Goal: Book appointment/travel/reservation

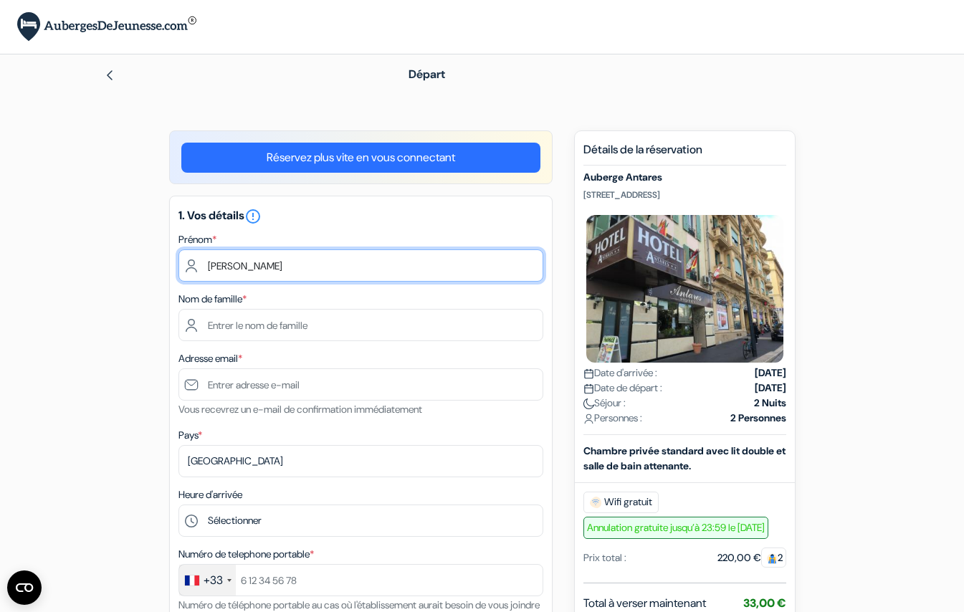
click at [250, 269] on input "[PERSON_NAME]" at bounding box center [360, 265] width 365 height 32
type input "f"
click at [520, 260] on input "text" at bounding box center [360, 265] width 365 height 32
click at [522, 264] on input "text" at bounding box center [360, 265] width 365 height 32
click at [519, 266] on input "text" at bounding box center [360, 265] width 365 height 32
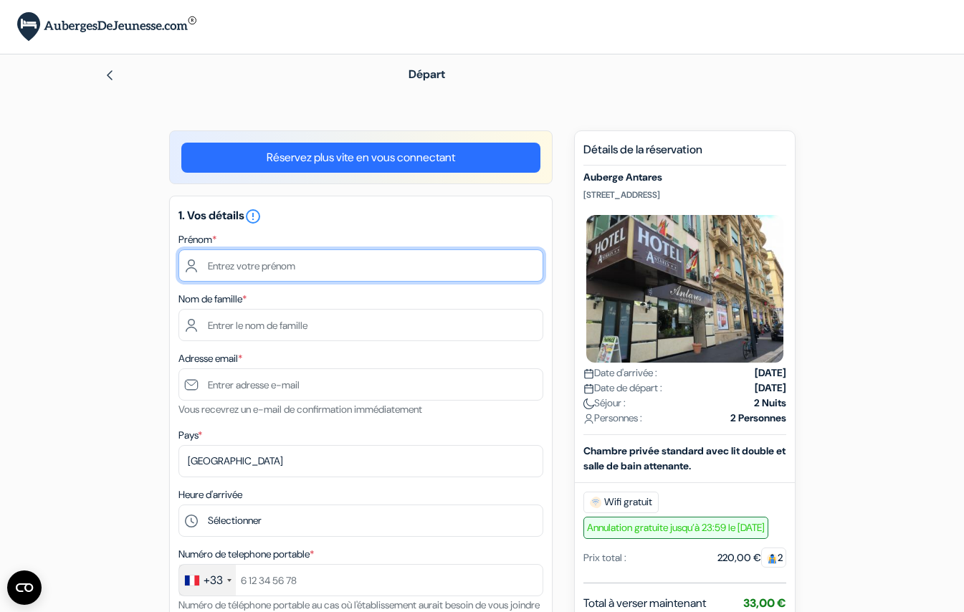
click at [525, 266] on input "text" at bounding box center [360, 265] width 365 height 32
click at [467, 266] on input "text" at bounding box center [360, 265] width 365 height 32
type input "[PERSON_NAME]"
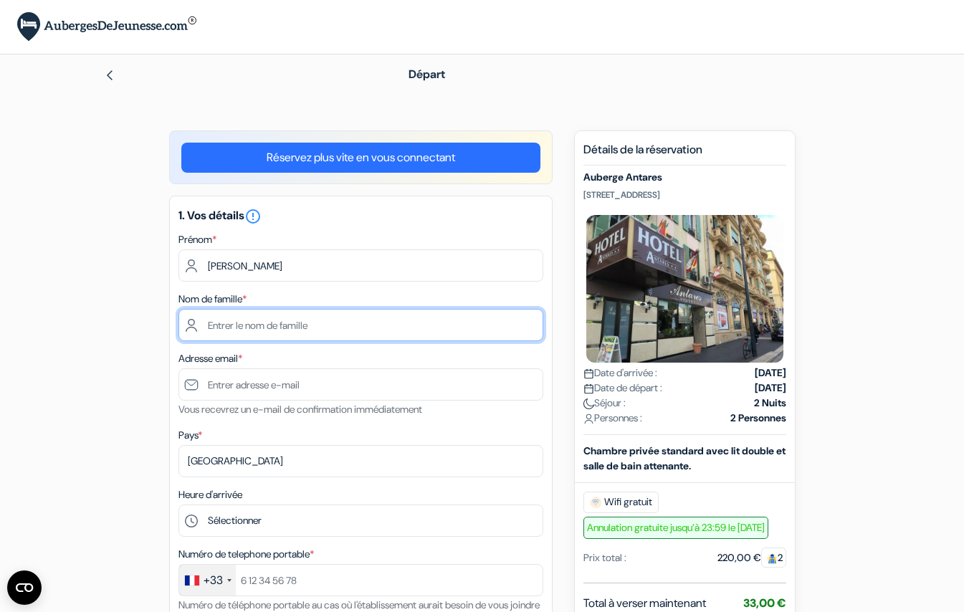
type input "[PERSON_NAME]"
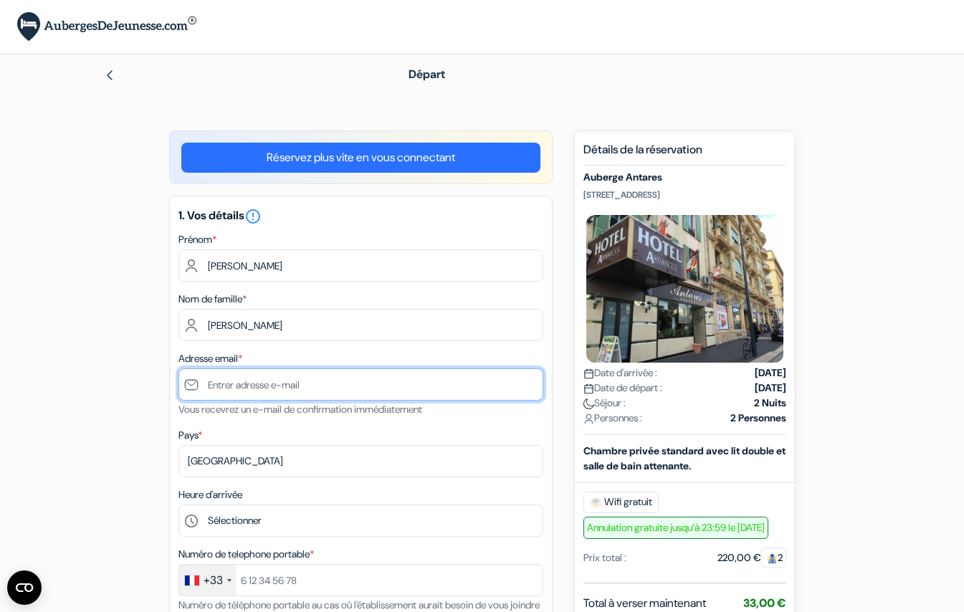
type input "[EMAIL_ADDRESS][DOMAIN_NAME]"
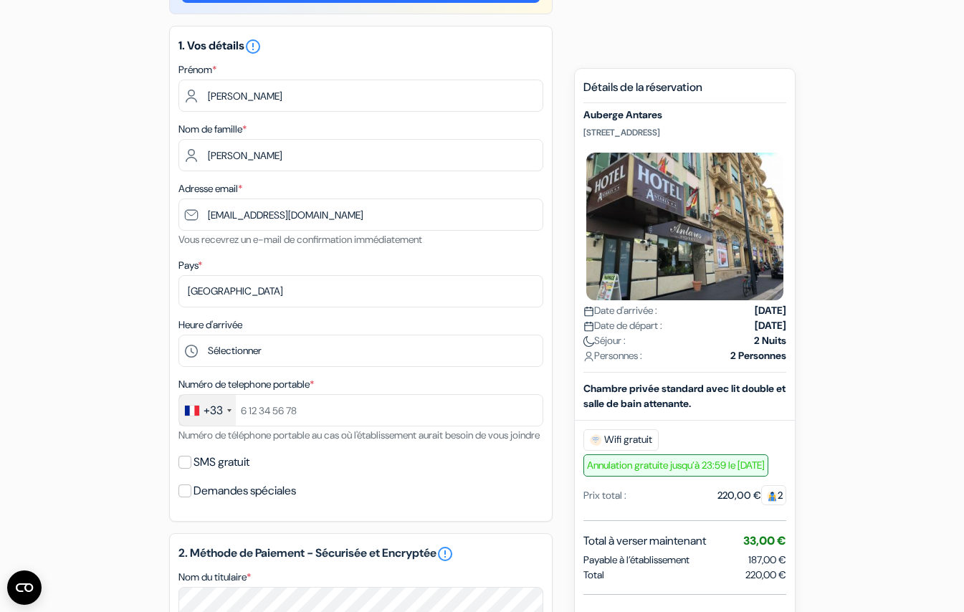
scroll to position [173, 0]
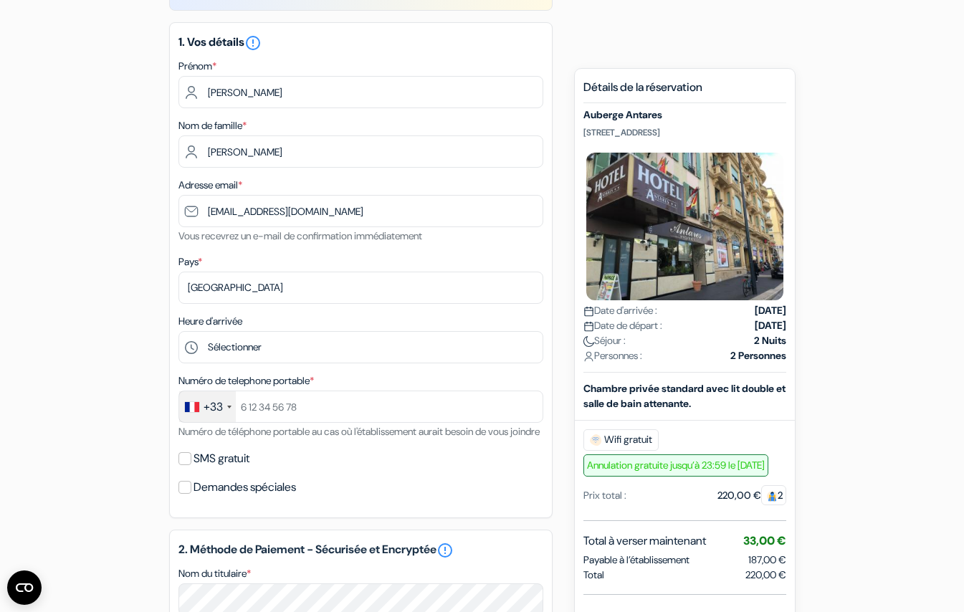
click at [138, 347] on div "add_box [GEOGRAPHIC_DATA] [STREET_ADDRESS] Détails de l'établissement X Auberge…" at bounding box center [482, 543] width 817 height 1173
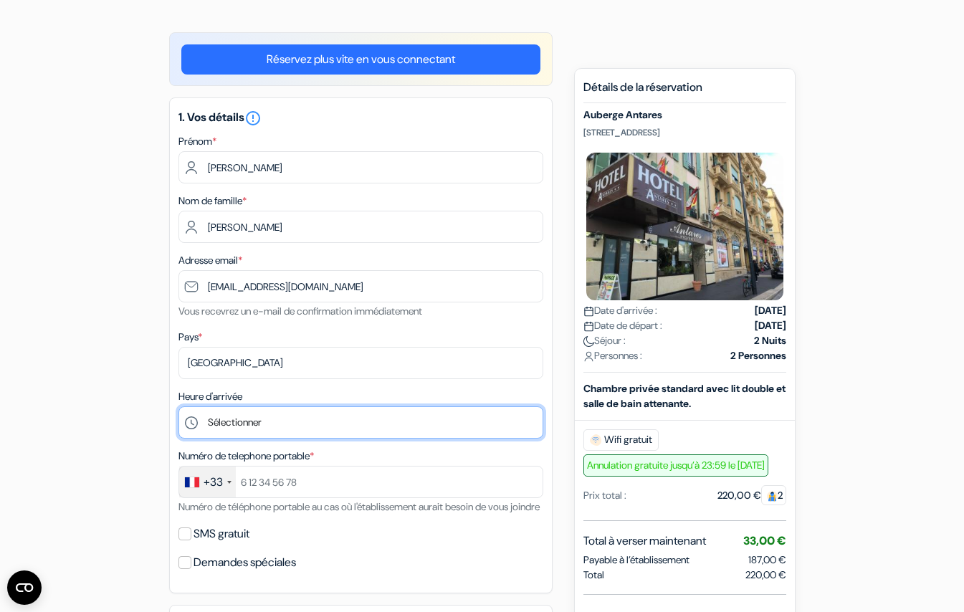
scroll to position [159, 0]
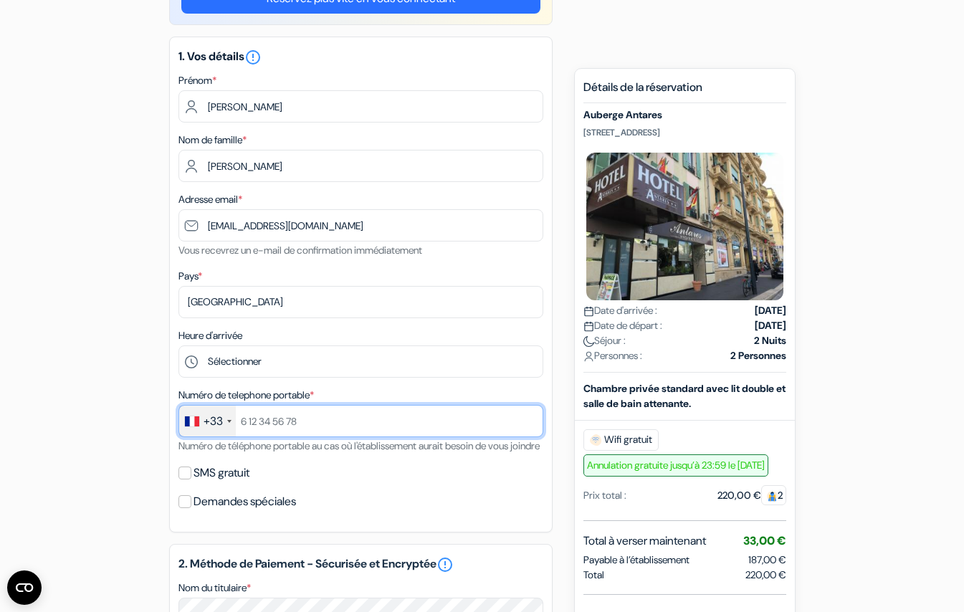
click at [523, 420] on input "text" at bounding box center [360, 421] width 365 height 32
type input "0603510932"
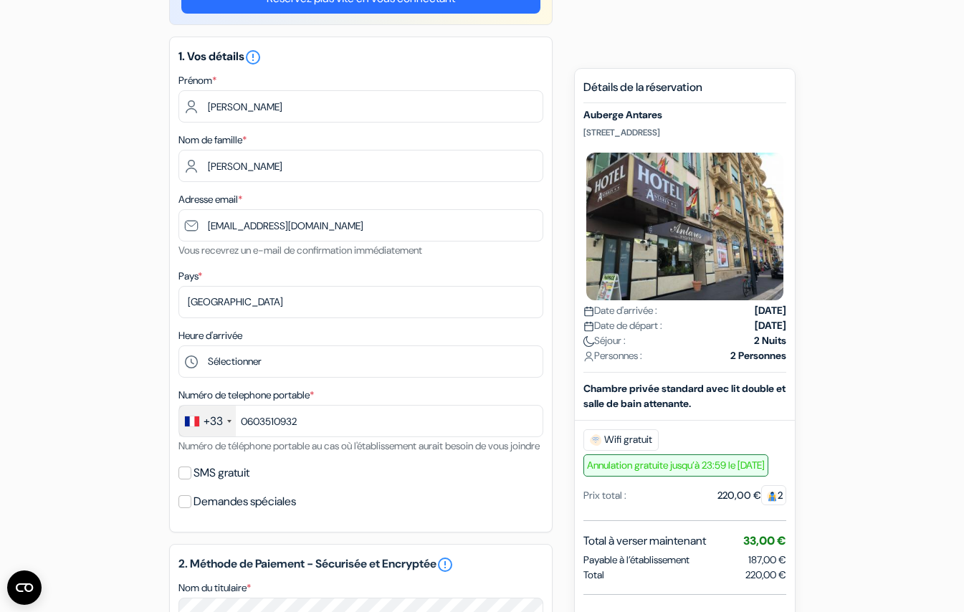
click at [303, 483] on div "SMS gratuit" at bounding box center [360, 473] width 365 height 20
click at [273, 454] on div "Numéro de telephone portable * +33 [GEOGRAPHIC_DATA] +33 [GEOGRAPHIC_DATA] +44 …" at bounding box center [360, 420] width 365 height 68
click at [186, 479] on input "SMS gratuit" at bounding box center [184, 473] width 13 height 13
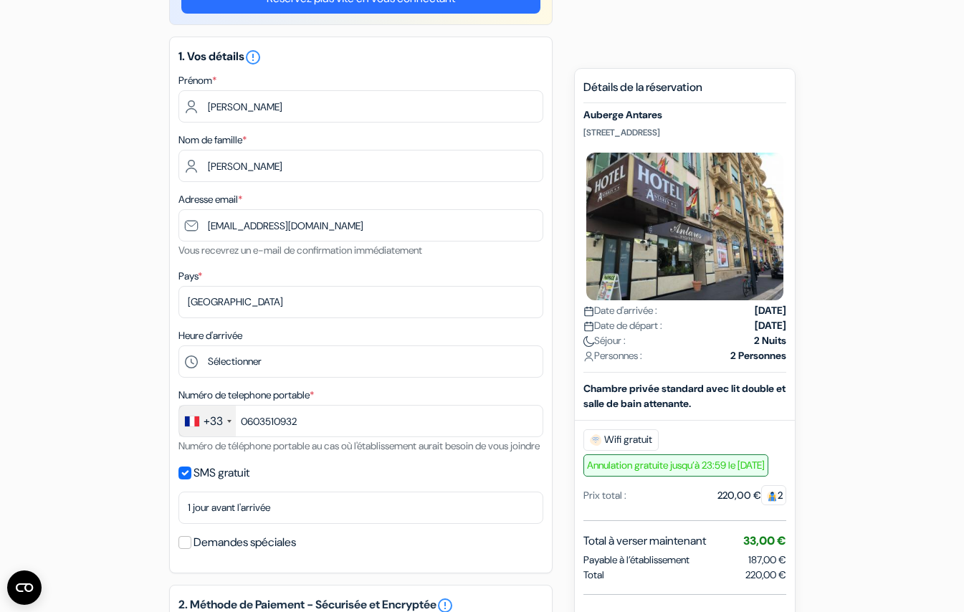
click at [186, 479] on input "SMS gratuit" at bounding box center [184, 473] width 13 height 13
checkbox input "false"
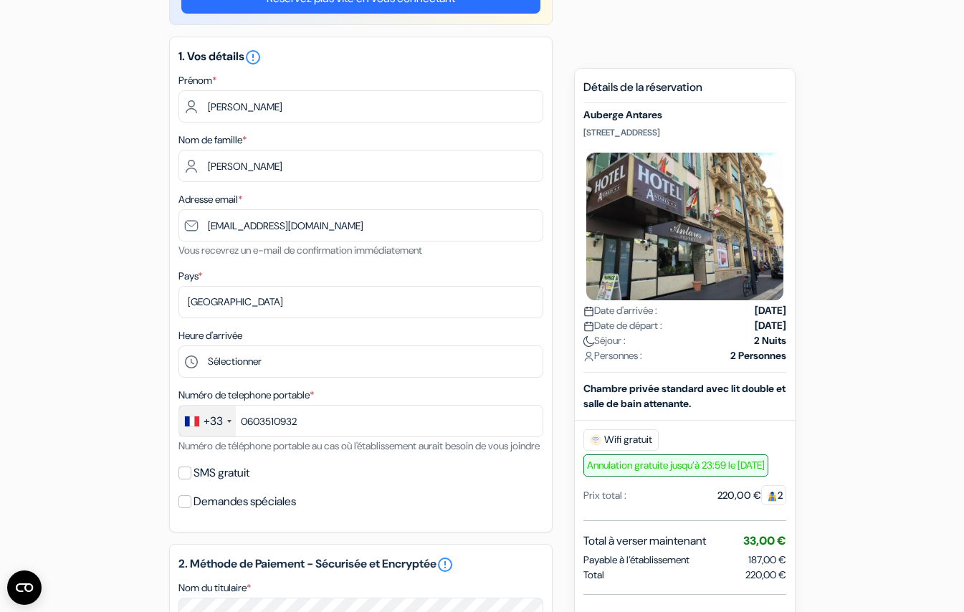
click at [186, 508] on input "Demandes spéciales" at bounding box center [184, 501] width 13 height 13
checkbox input "true"
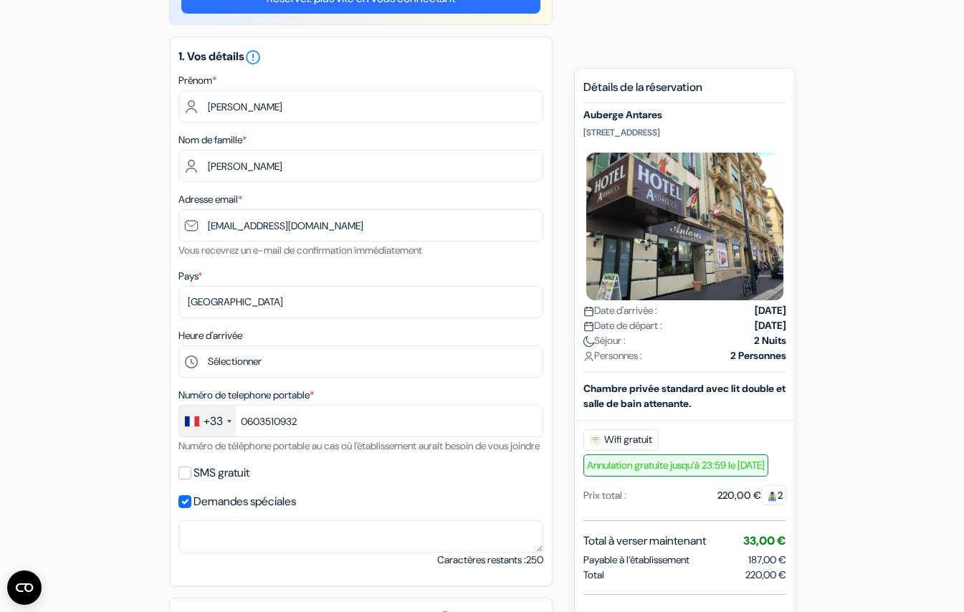
scroll to position [176, 0]
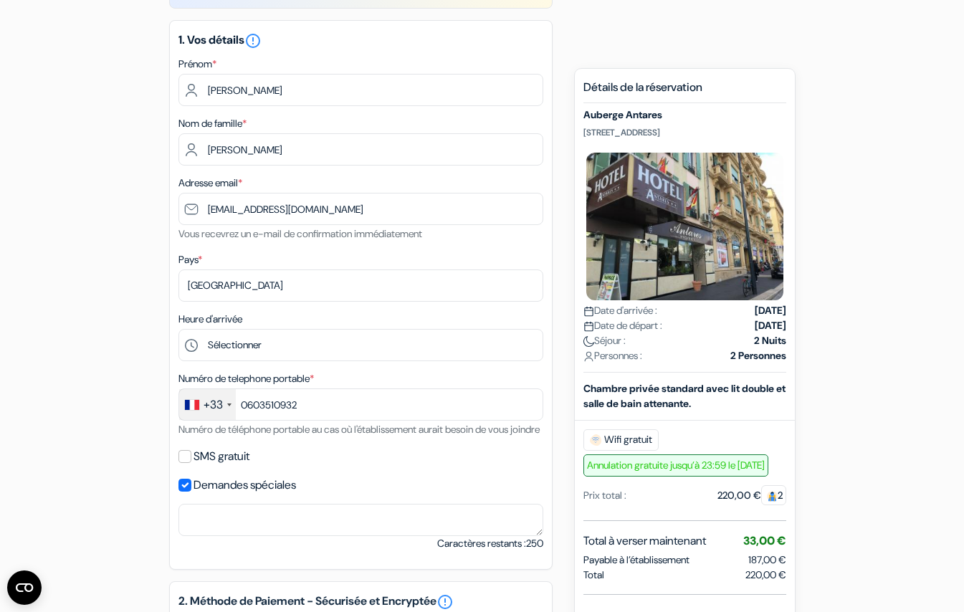
click at [185, 463] on input "SMS gratuit" at bounding box center [184, 456] width 13 height 13
checkbox input "true"
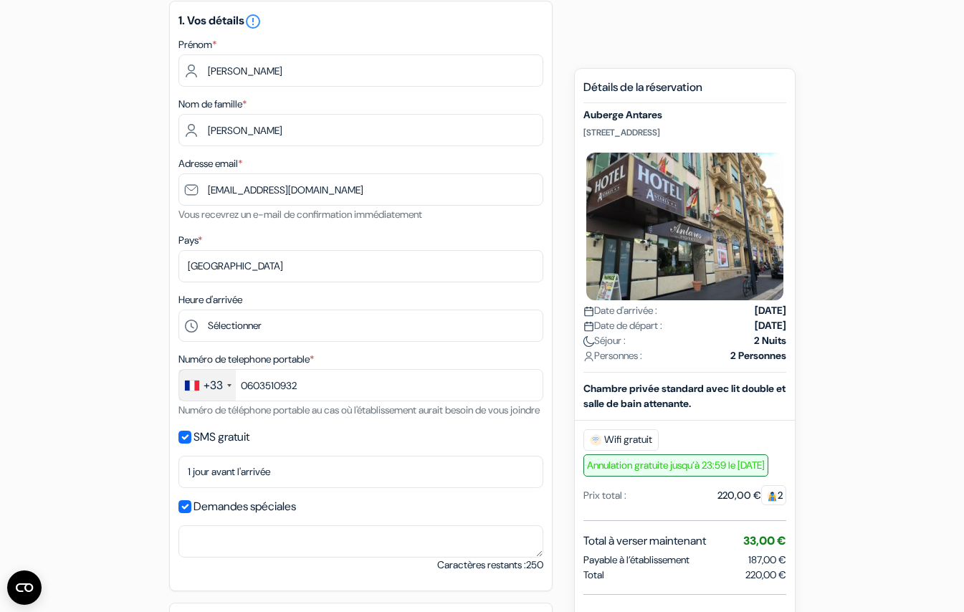
scroll to position [197, 0]
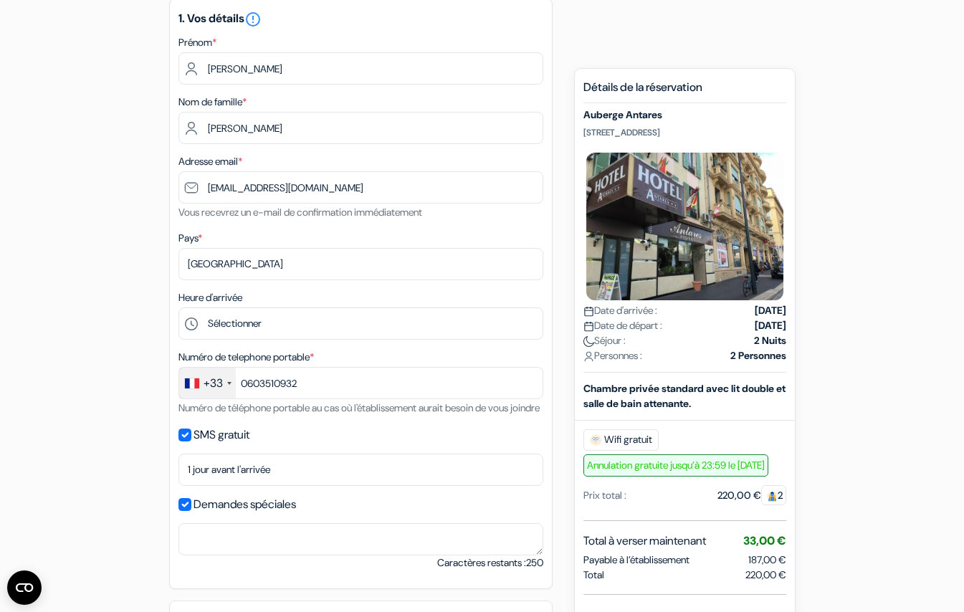
click at [187, 511] on input "Demandes spéciales" at bounding box center [184, 504] width 13 height 13
checkbox input "false"
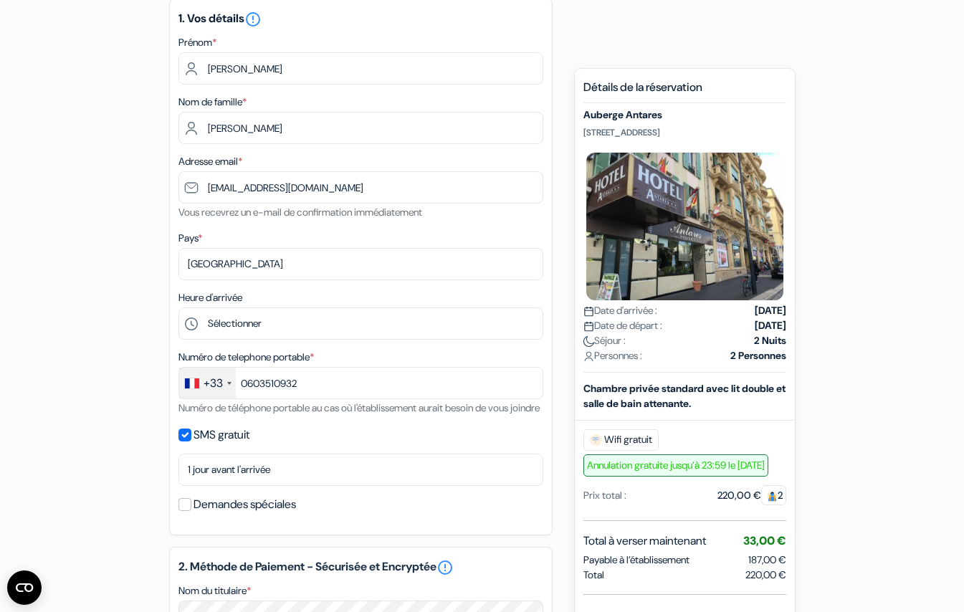
click at [181, 441] on input "SMS gratuit" at bounding box center [184, 435] width 13 height 13
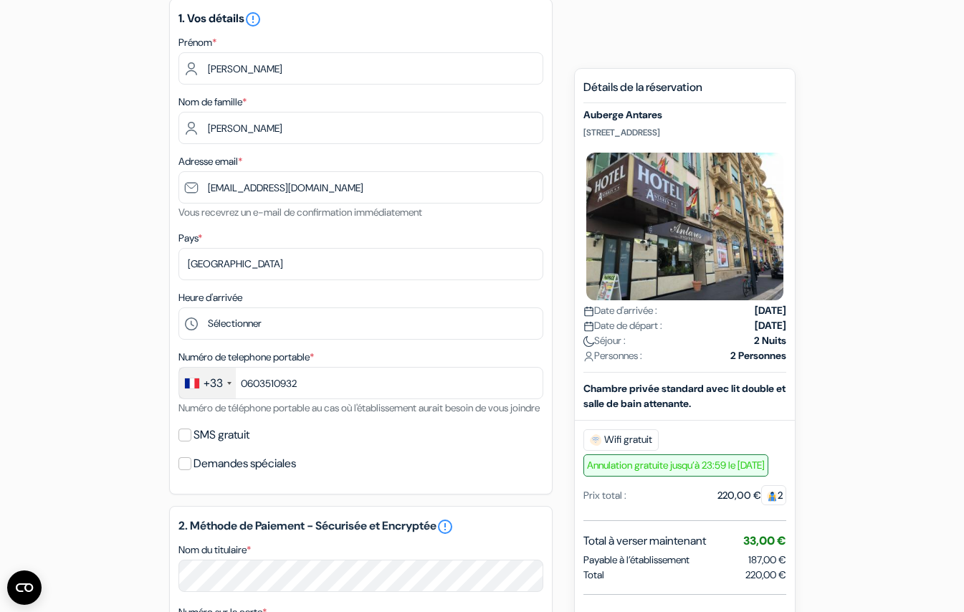
click at [181, 441] on input "SMS gratuit" at bounding box center [184, 435] width 13 height 13
checkbox input "true"
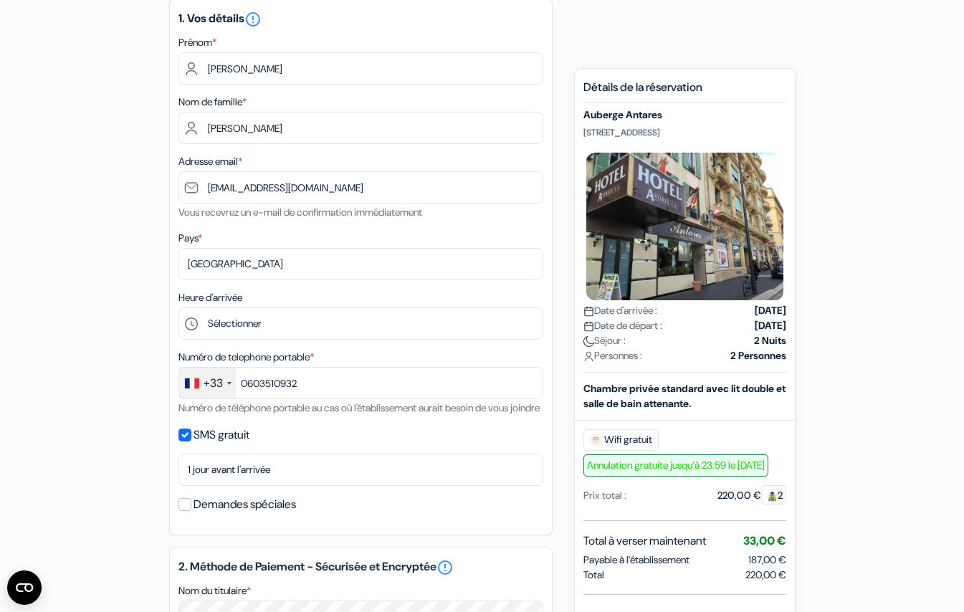
click at [166, 453] on div "add_box [GEOGRAPHIC_DATA] [STREET_ADDRESS] Détails de l'établissement X Auberge…" at bounding box center [482, 540] width 817 height 1214
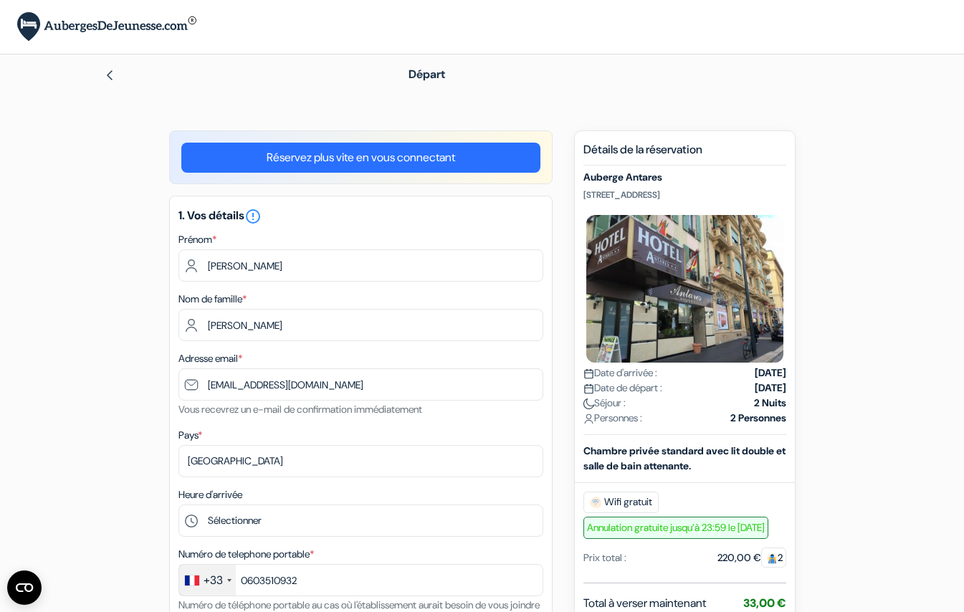
scroll to position [0, 0]
click at [109, 74] on img at bounding box center [109, 75] width 11 height 11
